Goal: Complete application form

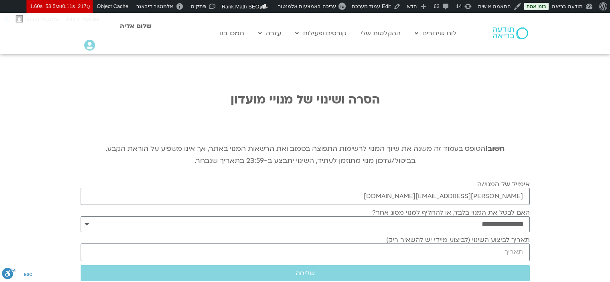
select select "*"
type input "[PERSON_NAME][EMAIL_ADDRESS][DOMAIN_NAME]"
click at [478, 244] on input "תאריך לביצוע השינוי (לביצוע מיידי יש להשאיר ריק)" at bounding box center [305, 252] width 449 height 17
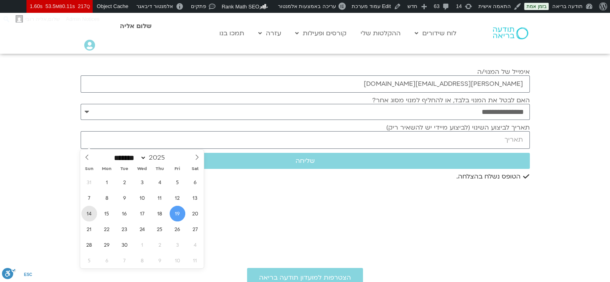
click at [92, 211] on span "14" at bounding box center [89, 214] width 16 height 16
type input "[DATE]"
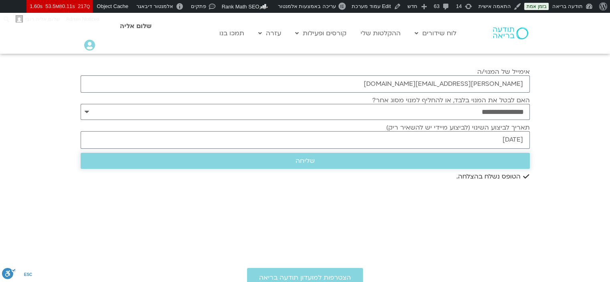
click at [355, 163] on span "שליחה" at bounding box center [305, 160] width 430 height 7
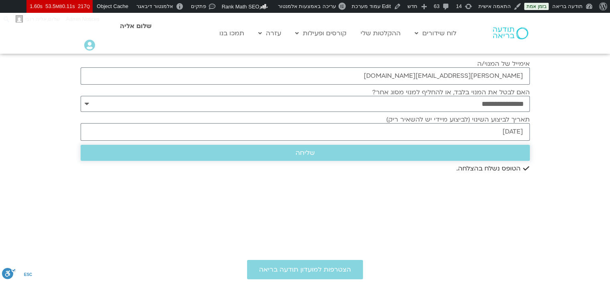
scroll to position [112, 0]
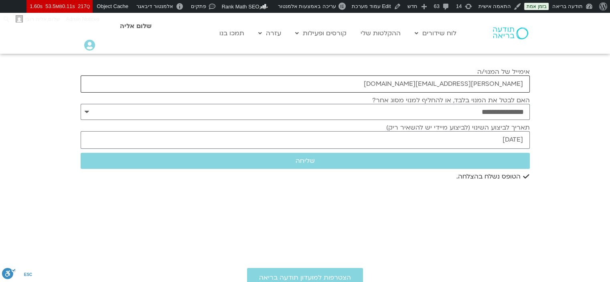
click at [511, 86] on input "[PERSON_NAME][EMAIL_ADDRESS][DOMAIN_NAME]" at bounding box center [305, 83] width 449 height 17
paste input "[EMAIL_ADDRESS][DOMAIN_NAME]"
type input "[EMAIL_ADDRESS][DOMAIN_NAME]"
click at [496, 138] on input "[DATE]" at bounding box center [305, 139] width 449 height 17
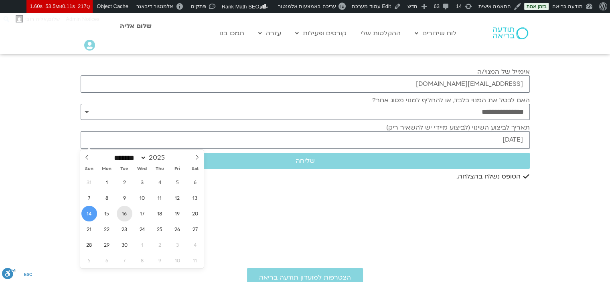
click at [128, 213] on span "16" at bounding box center [125, 214] width 16 height 16
type input "[DATE]"
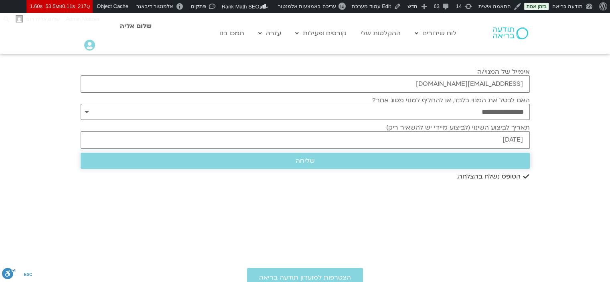
click at [469, 164] on span "שליחה" at bounding box center [305, 160] width 430 height 7
click at [445, 87] on input "[EMAIL_ADDRESS][DOMAIN_NAME]" at bounding box center [305, 83] width 449 height 17
paste input "[EMAIL_ADDRESS][DOMAIN_NAME]"
type input "[EMAIL_ADDRESS][DOMAIN_NAME]"
click at [496, 145] on input "[DATE]" at bounding box center [305, 139] width 449 height 17
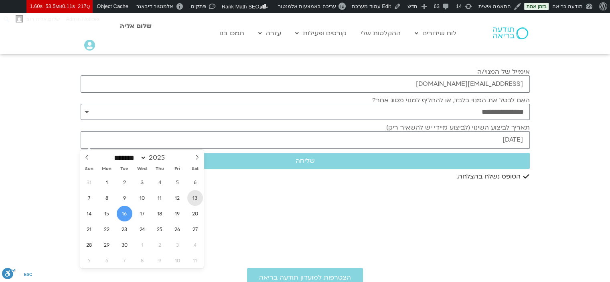
click at [187, 199] on span "13" at bounding box center [195, 198] width 16 height 16
type input "[DATE]"
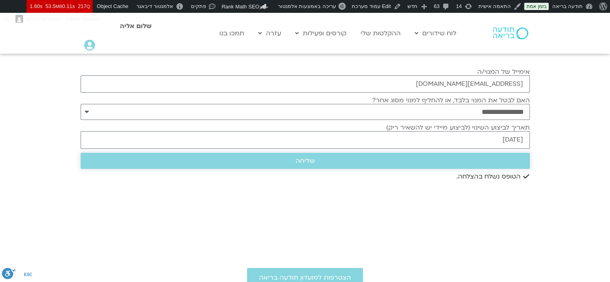
click at [327, 160] on span "שליחה" at bounding box center [305, 160] width 430 height 7
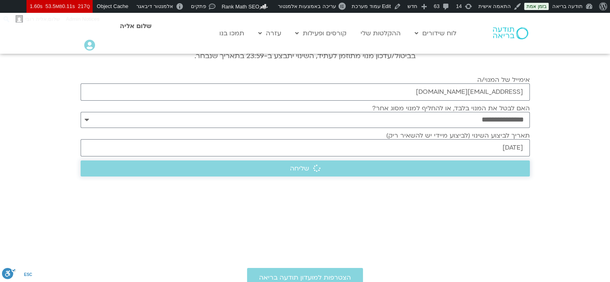
scroll to position [120, 0]
